Goal: Task Accomplishment & Management: Use online tool/utility

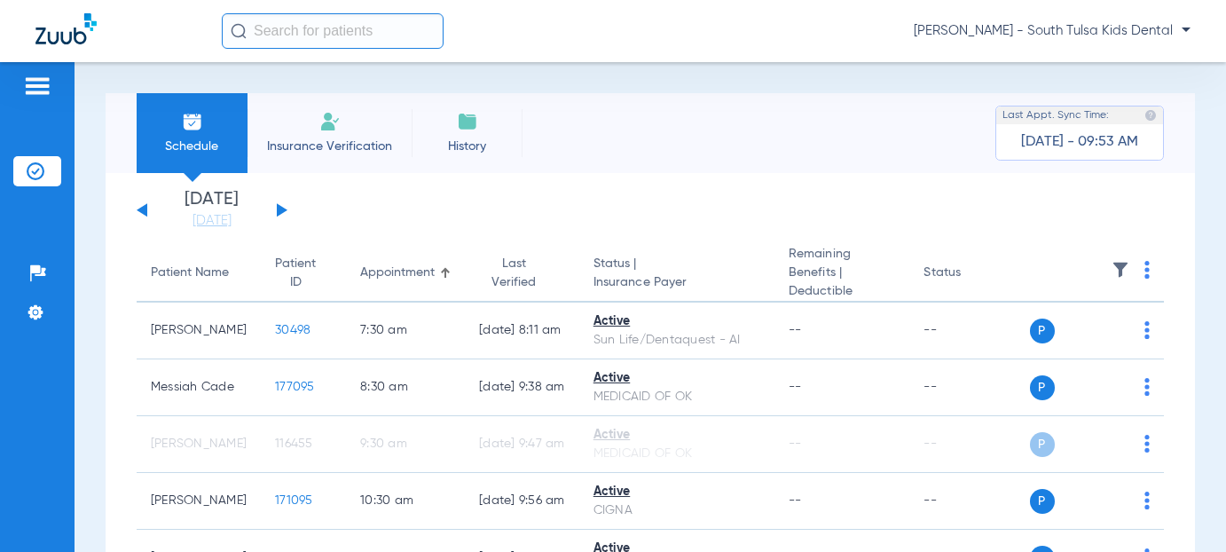
click at [1134, 24] on span "[PERSON_NAME] - South Tulsa Kids Dental" at bounding box center [1052, 31] width 277 height 18
click at [1095, 64] on span "Account Selection" at bounding box center [1123, 63] width 99 height 12
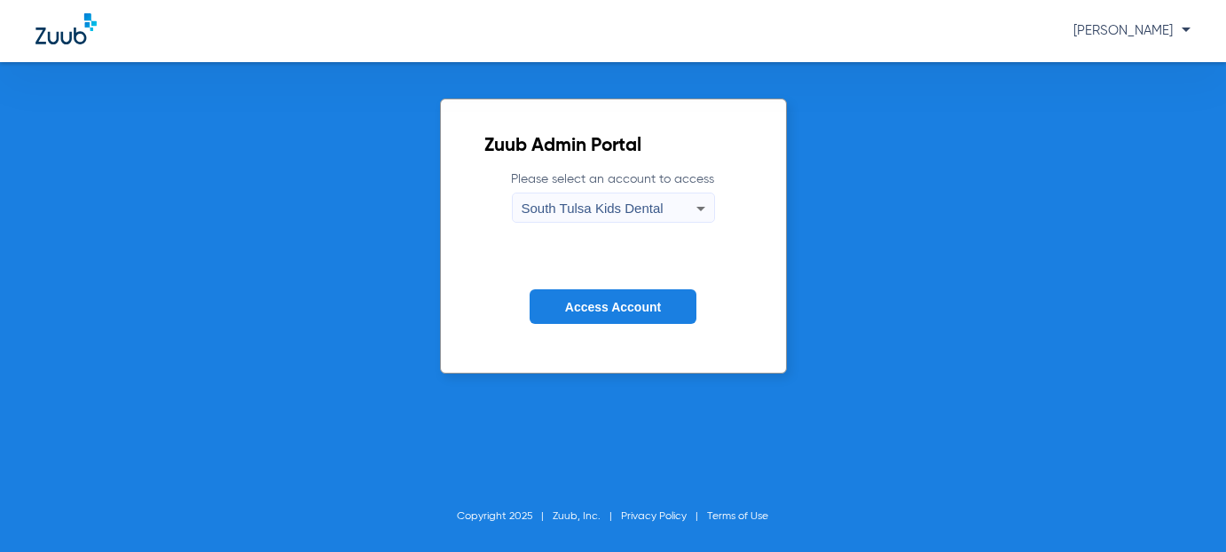
click at [697, 208] on icon at bounding box center [700, 208] width 21 height 21
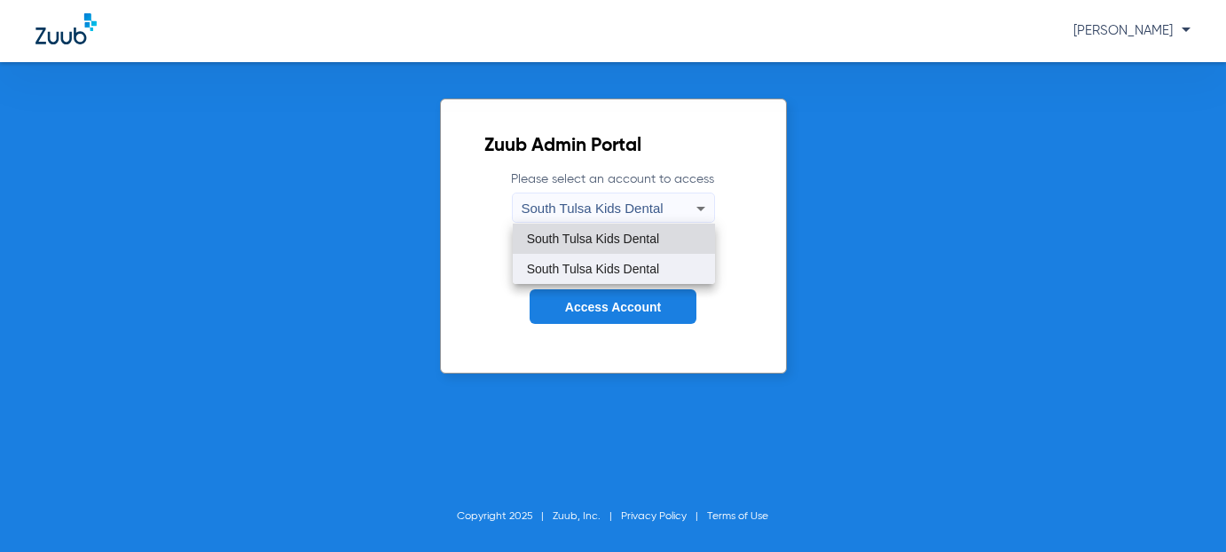
click at [602, 265] on span "South Tulsa Kids Dental" at bounding box center [593, 269] width 132 height 12
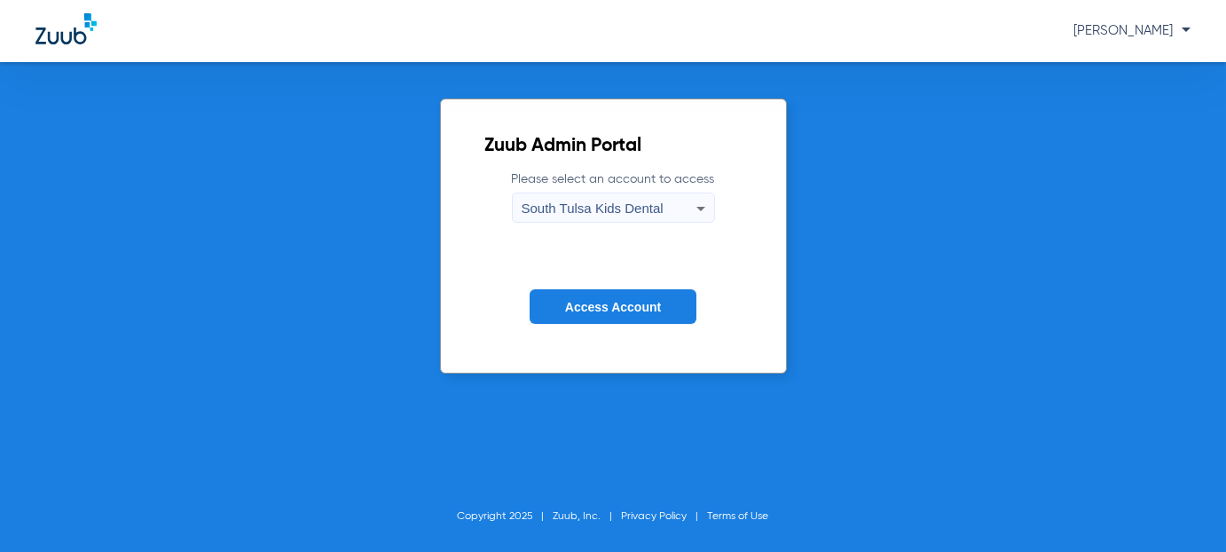
click at [600, 302] on span "Access Account" at bounding box center [613, 307] width 96 height 14
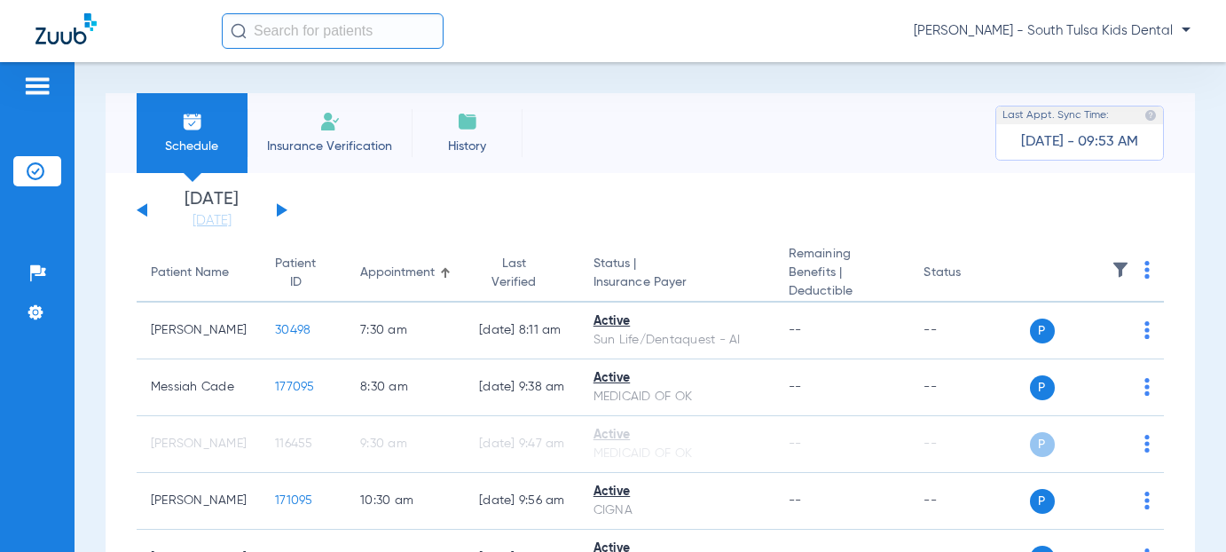
click at [283, 209] on button at bounding box center [282, 209] width 11 height 13
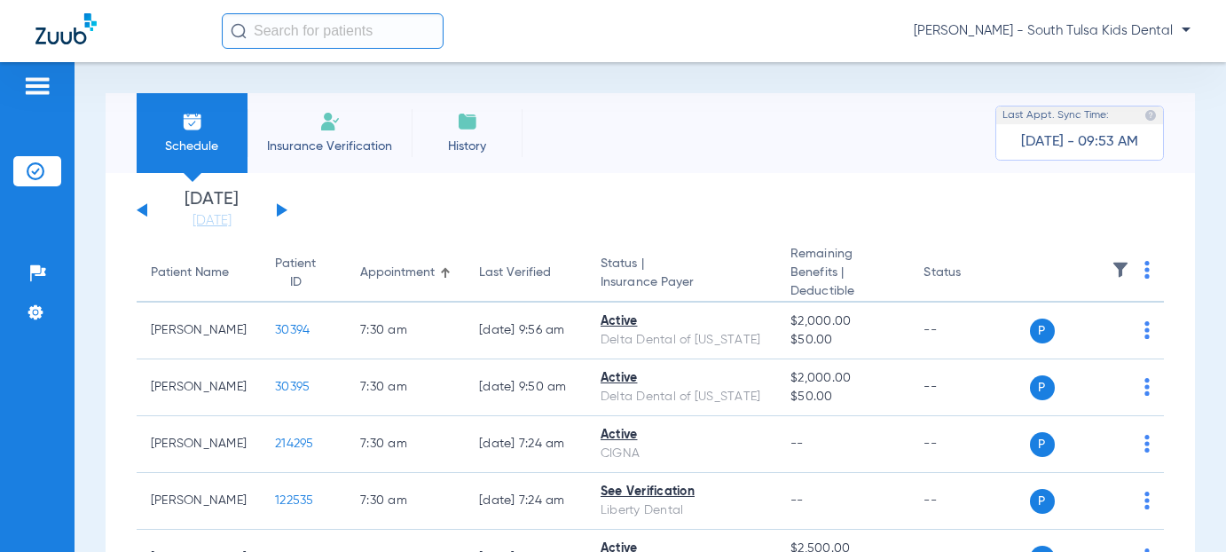
click at [283, 209] on button at bounding box center [282, 209] width 11 height 13
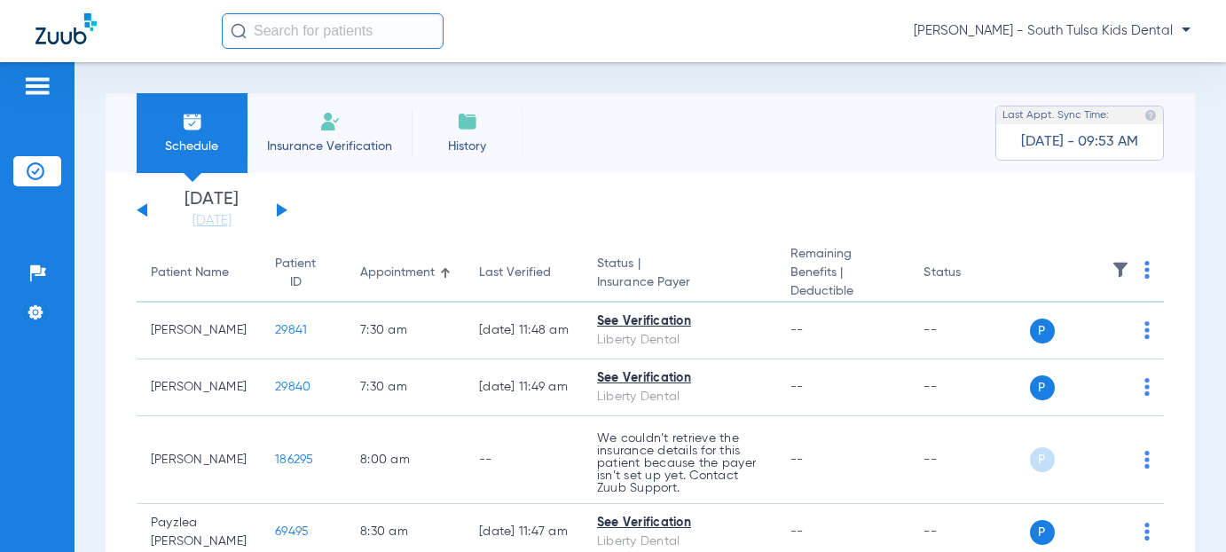
click at [1144, 261] on img at bounding box center [1146, 270] width 5 height 18
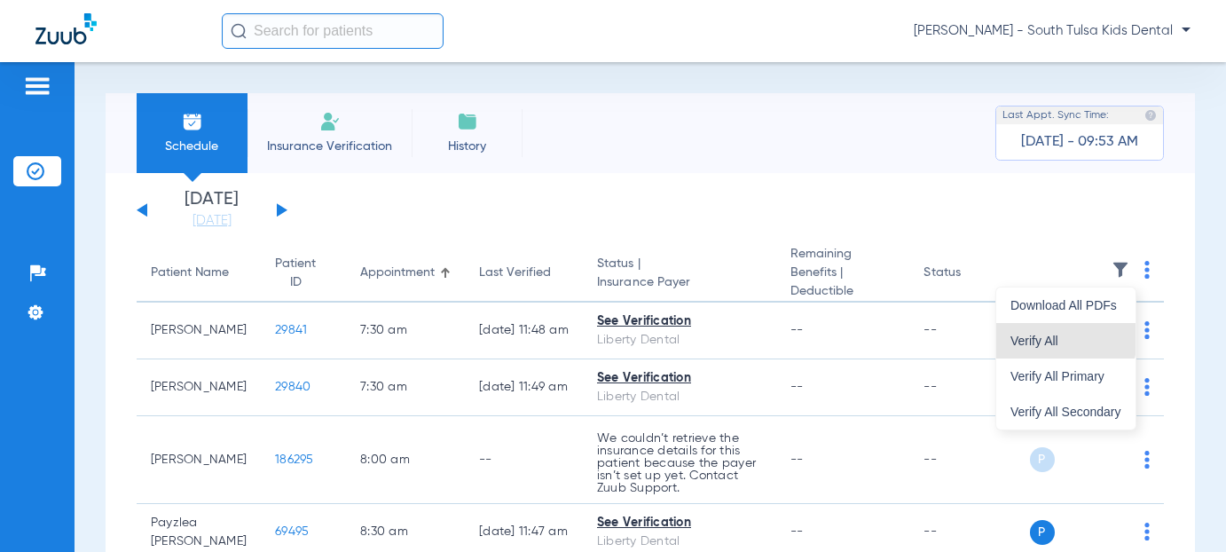
drag, startPoint x: 1039, startPoint y: 336, endPoint x: 864, endPoint y: 224, distance: 207.4
click at [1039, 336] on span "Verify All" at bounding box center [1065, 340] width 111 height 12
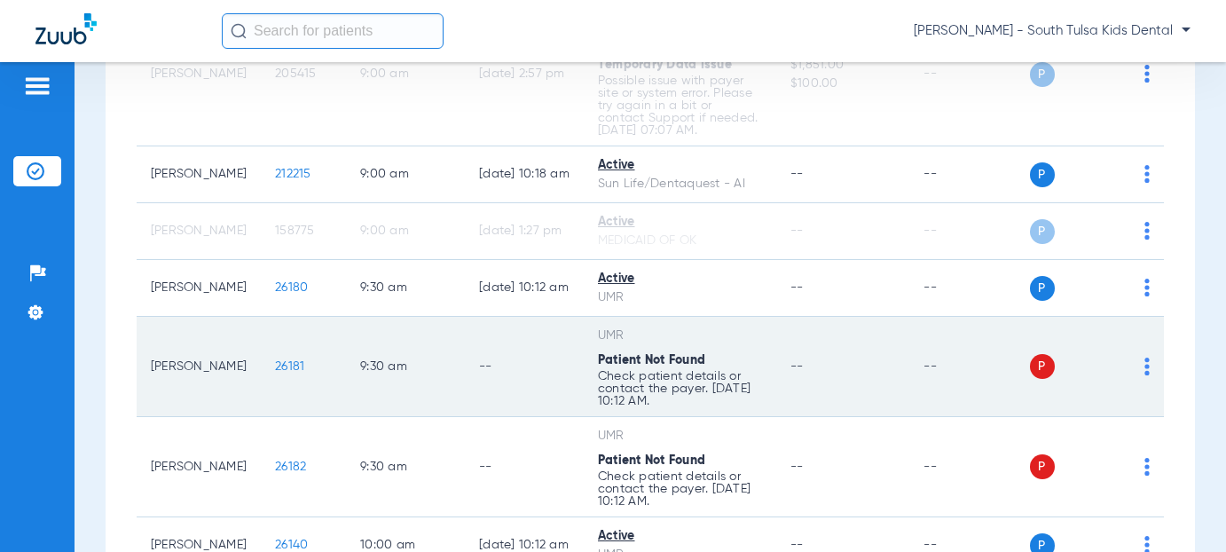
scroll to position [887, 0]
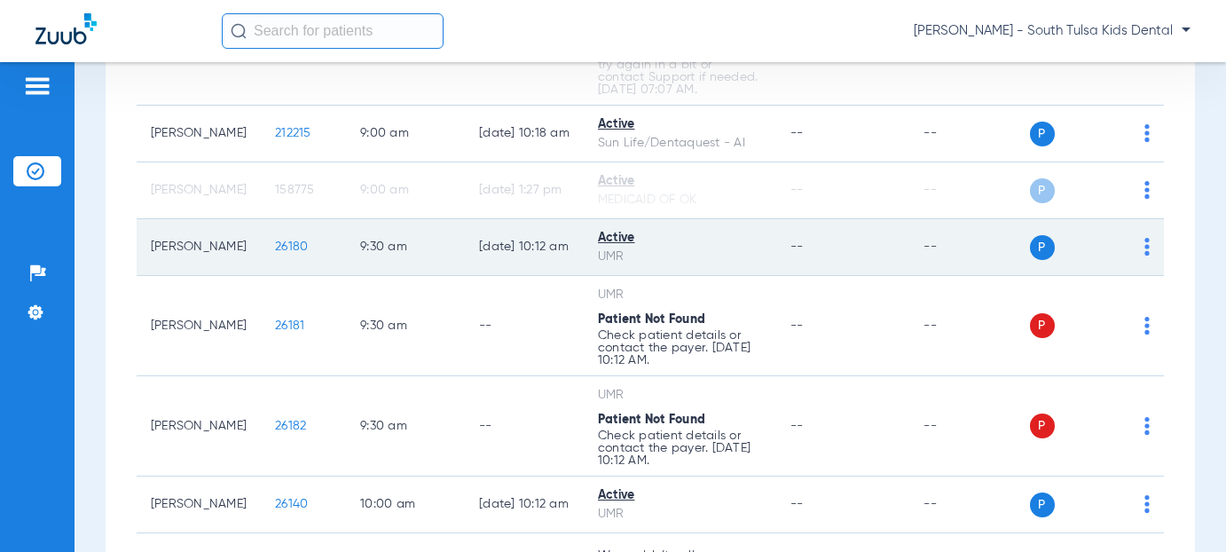
click at [1144, 242] on img at bounding box center [1146, 247] width 5 height 18
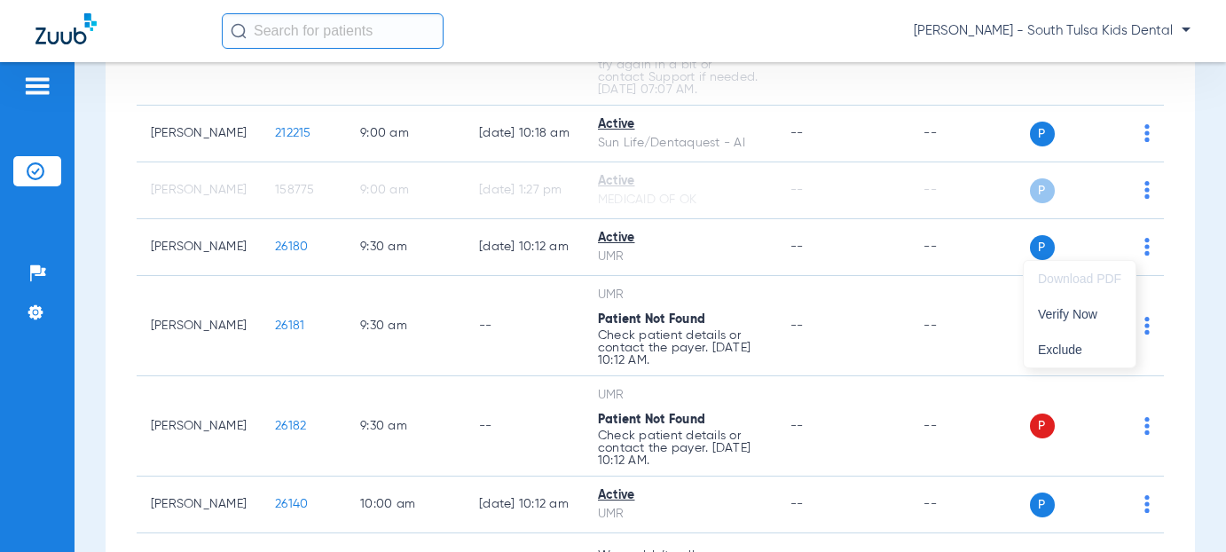
click at [1030, 244] on div at bounding box center [613, 276] width 1226 height 552
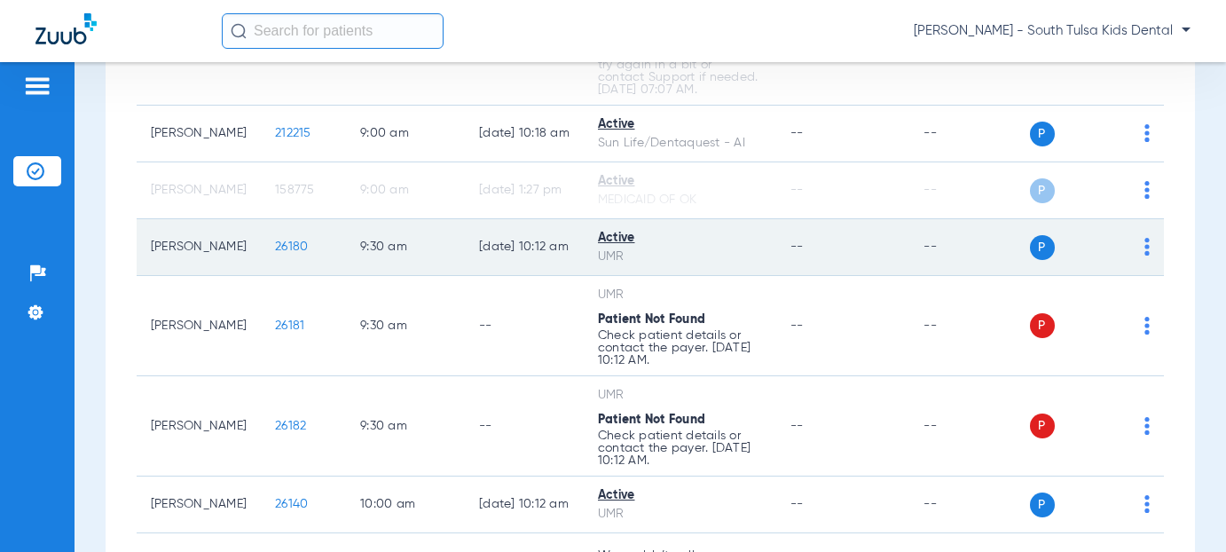
click at [1030, 244] on span "P" at bounding box center [1042, 247] width 25 height 25
